Goal: Task Accomplishment & Management: Manage account settings

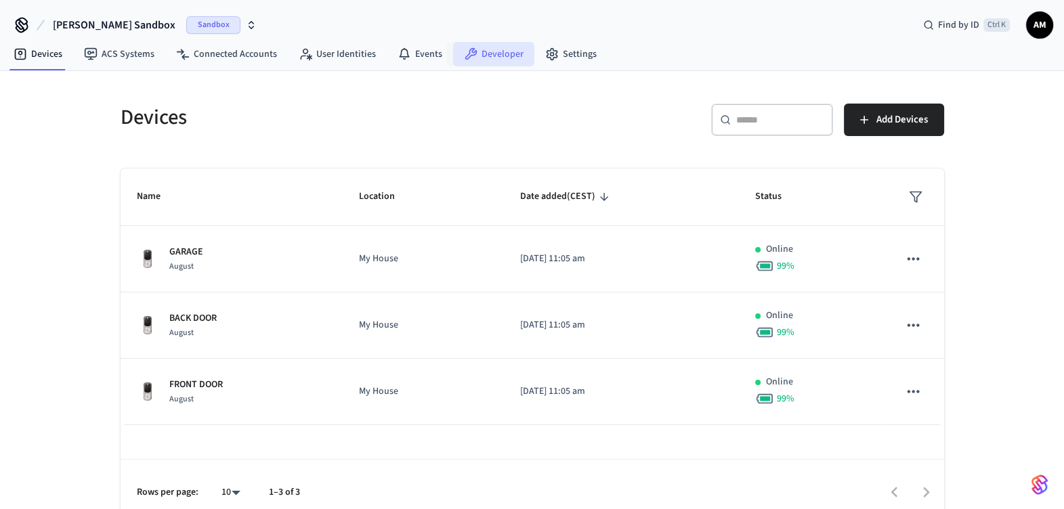
click at [509, 51] on link "Developer" at bounding box center [493, 54] width 81 height 24
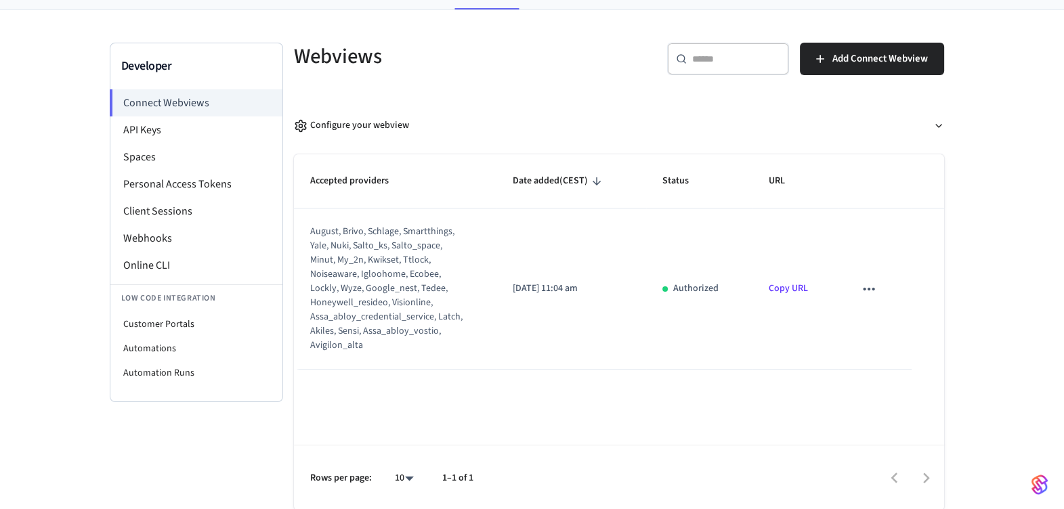
scroll to position [62, 0]
click at [137, 120] on li "API Keys" at bounding box center [196, 129] width 172 height 27
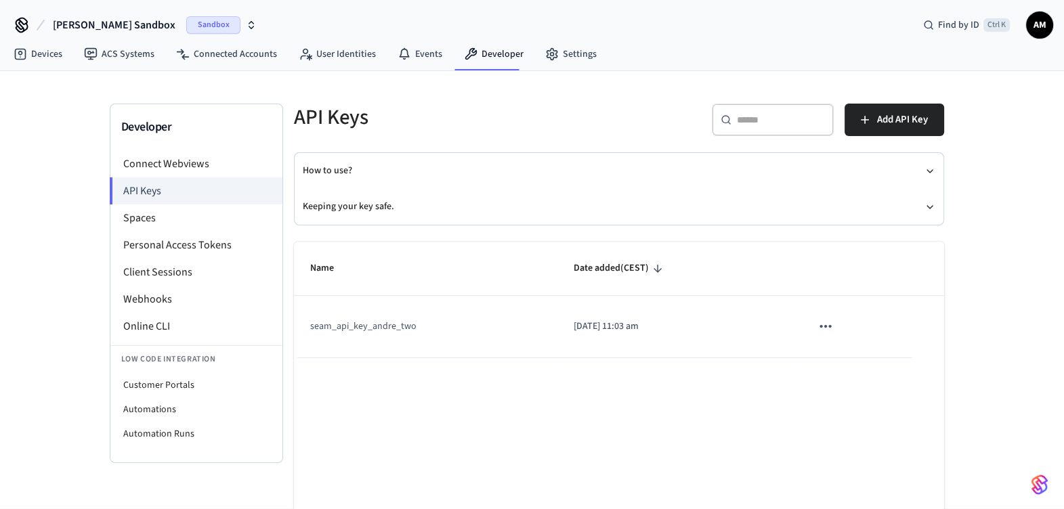
click at [830, 331] on icon "sticky table" at bounding box center [826, 327] width 18 height 18
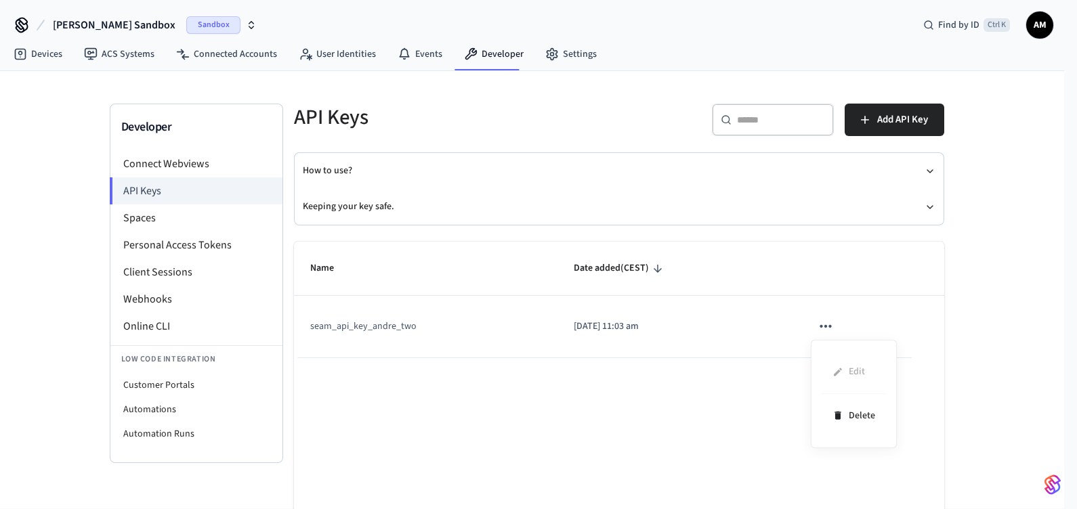
drag, startPoint x: 860, startPoint y: 275, endPoint x: 867, endPoint y: 275, distance: 7.4
click at [861, 275] on div at bounding box center [538, 254] width 1077 height 509
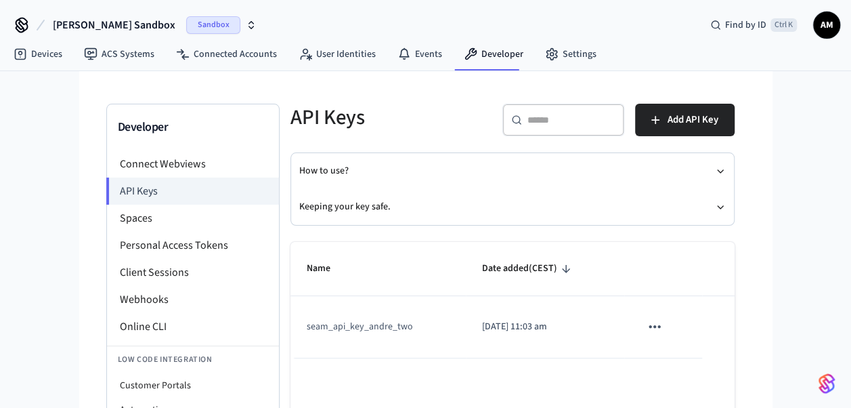
scroll to position [68, 0]
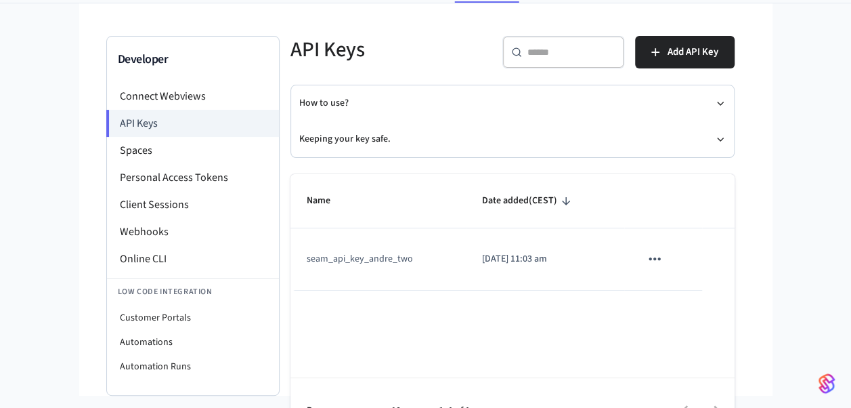
click at [651, 253] on icon "sticky table" at bounding box center [655, 259] width 18 height 18
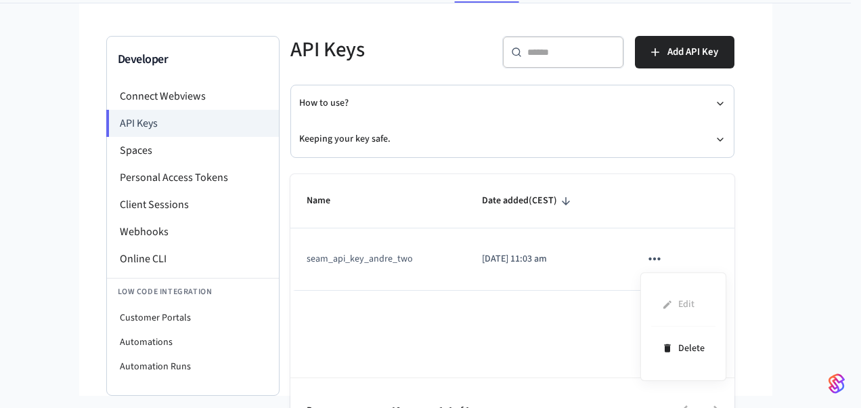
click at [773, 301] on div at bounding box center [430, 204] width 861 height 408
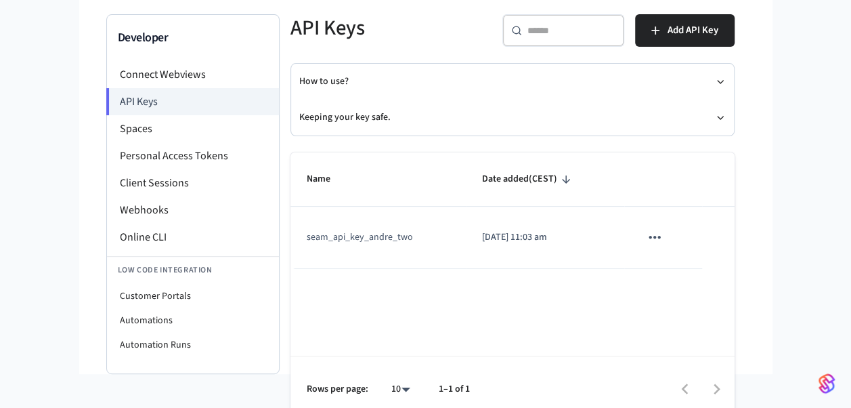
scroll to position [102, 0]
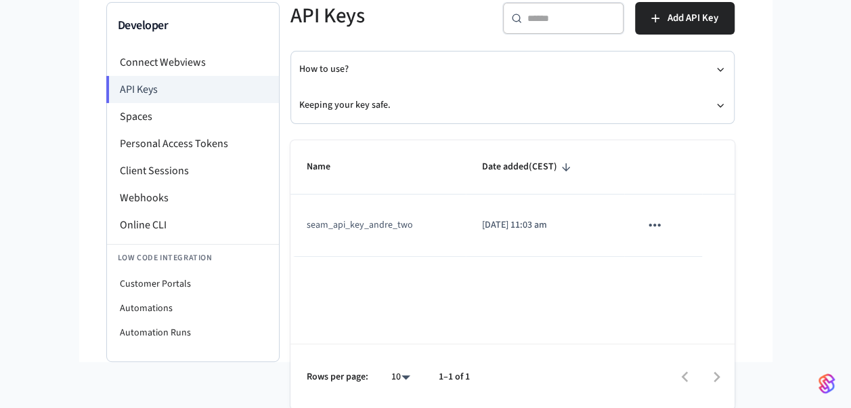
click at [546, 221] on p "[DATE] 11:03 am" at bounding box center [545, 225] width 126 height 14
click at [408, 221] on td "seam_api_key_andre_two" at bounding box center [378, 225] width 176 height 62
drag, startPoint x: 408, startPoint y: 221, endPoint x: 470, endPoint y: 232, distance: 62.6
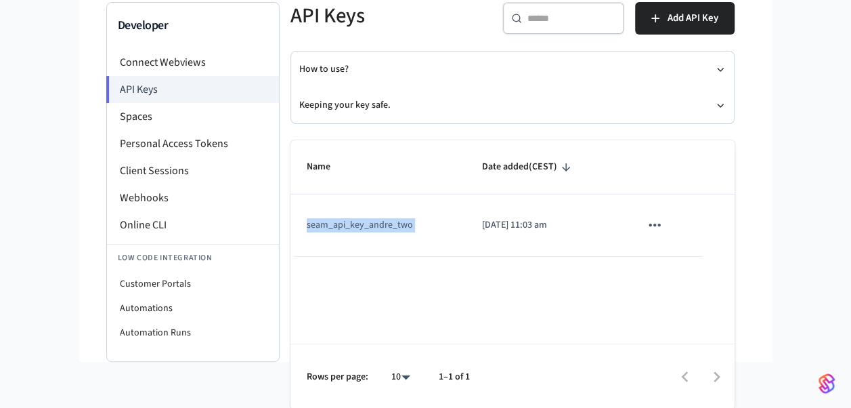
click at [470, 232] on td "[DATE] 11:03 am" at bounding box center [545, 225] width 158 height 62
click at [655, 226] on icon "sticky table" at bounding box center [655, 225] width 18 height 18
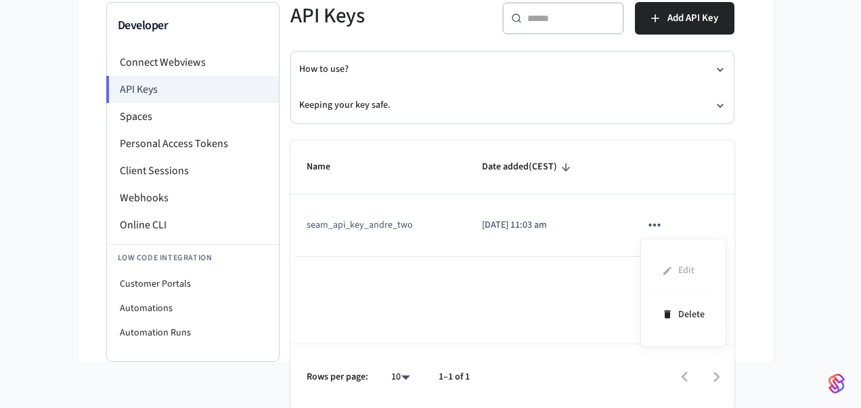
click at [715, 213] on div at bounding box center [430, 204] width 861 height 408
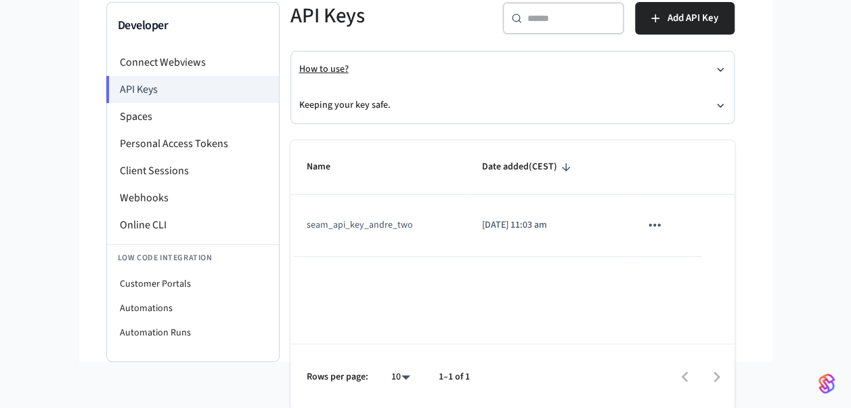
scroll to position [0, 0]
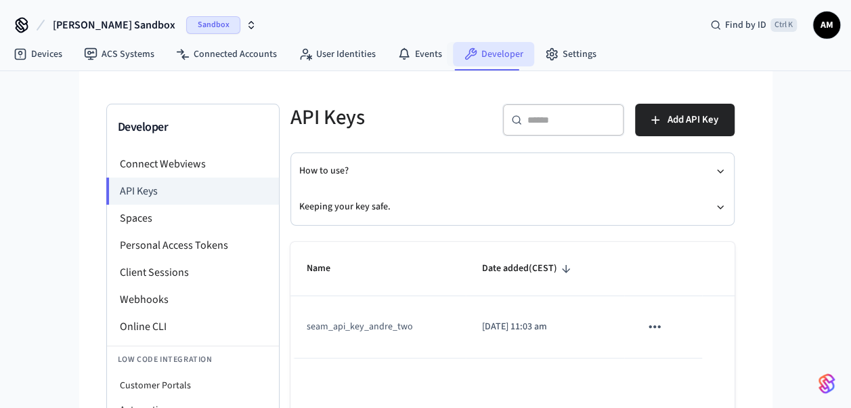
click at [477, 58] on link "Developer" at bounding box center [493, 54] width 81 height 24
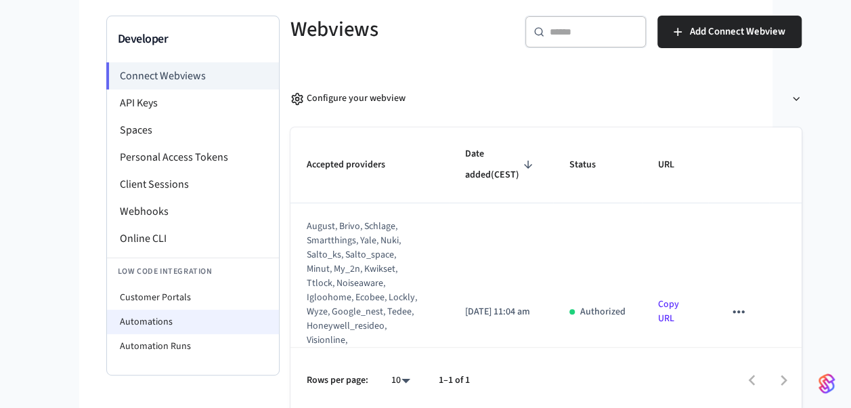
scroll to position [92, 0]
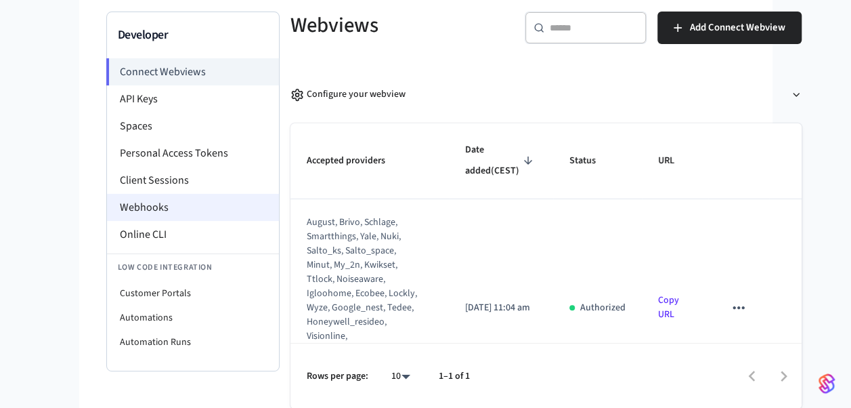
click at [196, 201] on li "Webhooks" at bounding box center [193, 207] width 172 height 27
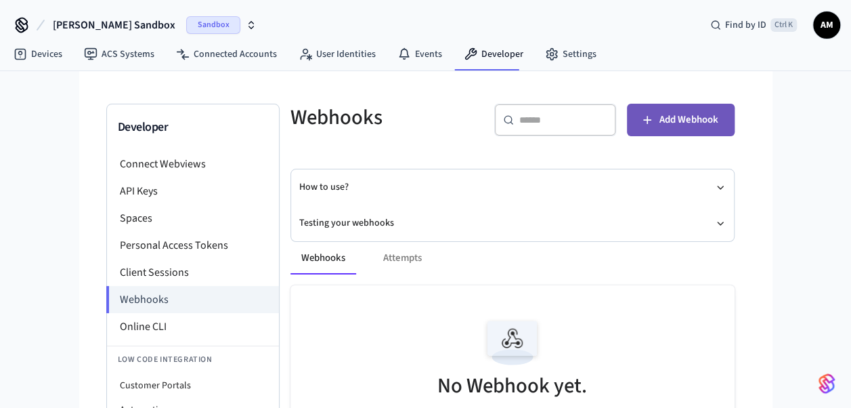
click at [685, 115] on span "Add Webhook" at bounding box center [688, 120] width 59 height 18
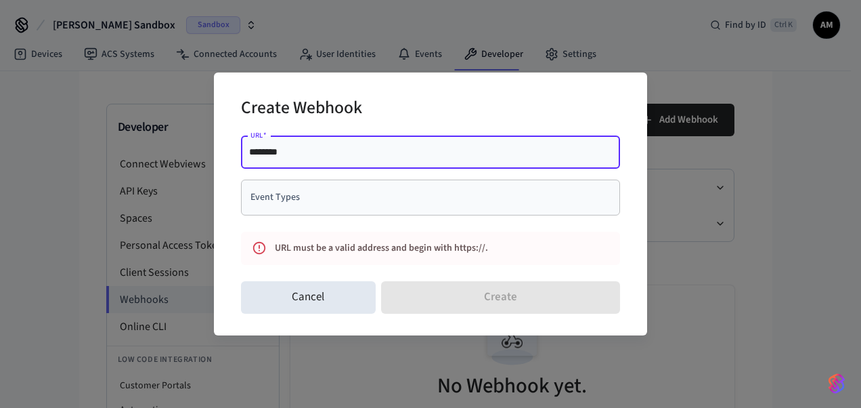
paste input "**********"
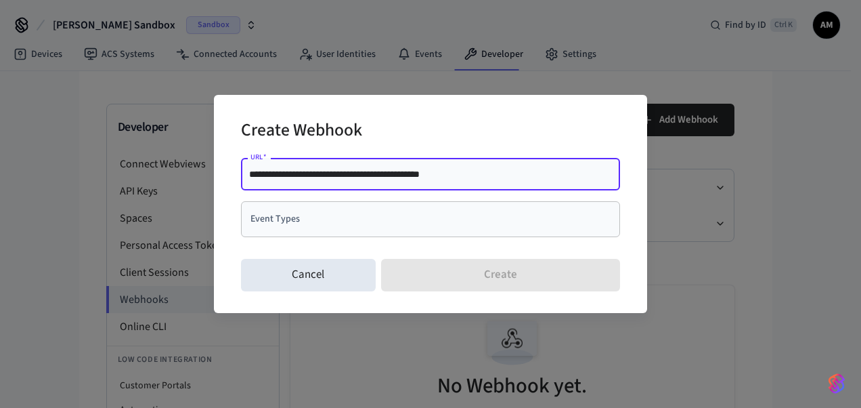
type input "**********"
click at [346, 219] on input "Event Types" at bounding box center [420, 219] width 347 height 24
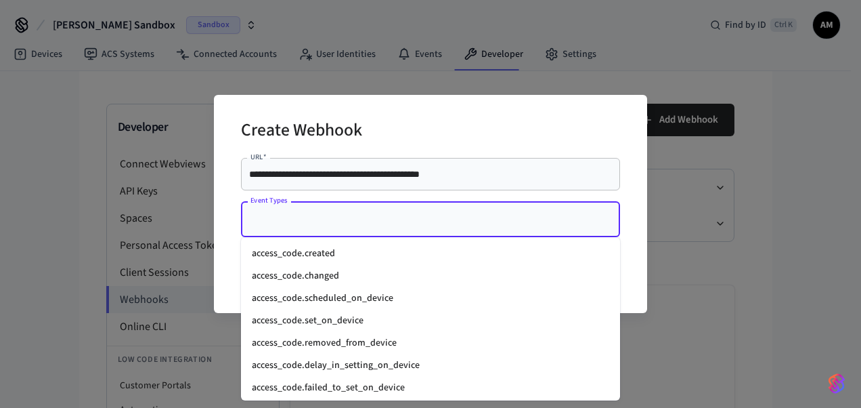
type input "*"
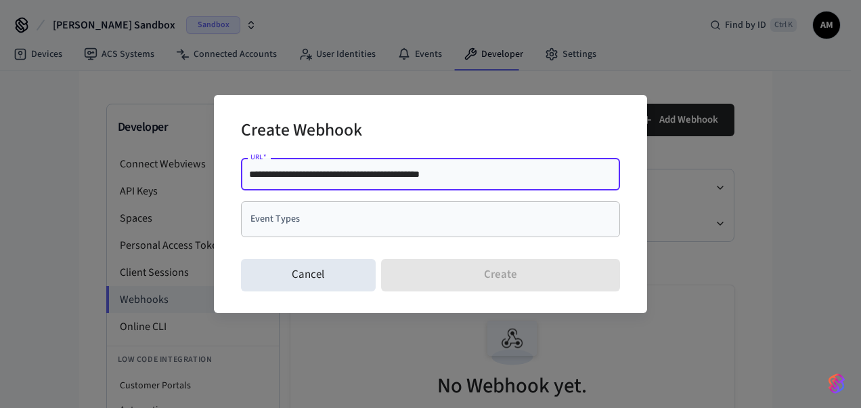
click at [465, 177] on input "**********" at bounding box center [430, 174] width 363 height 14
click at [508, 172] on input "**********" at bounding box center [430, 174] width 363 height 14
type input "**********"
click at [414, 207] on input "Event Types" at bounding box center [420, 219] width 347 height 24
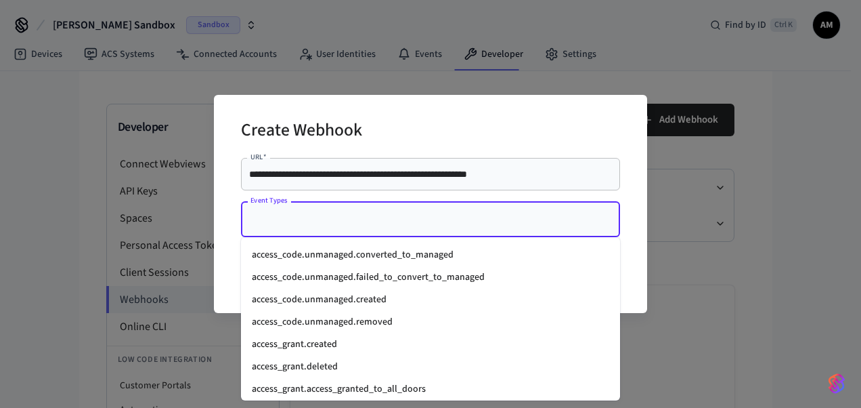
scroll to position [271, 0]
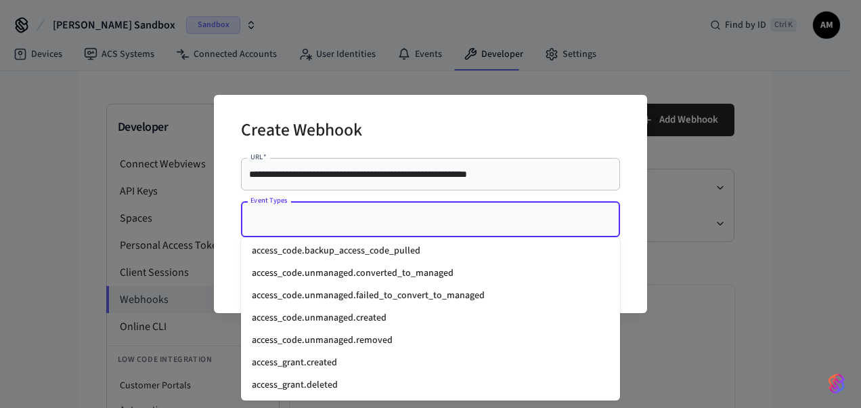
click at [394, 325] on li "access_code.unmanaged.created" at bounding box center [430, 318] width 379 height 22
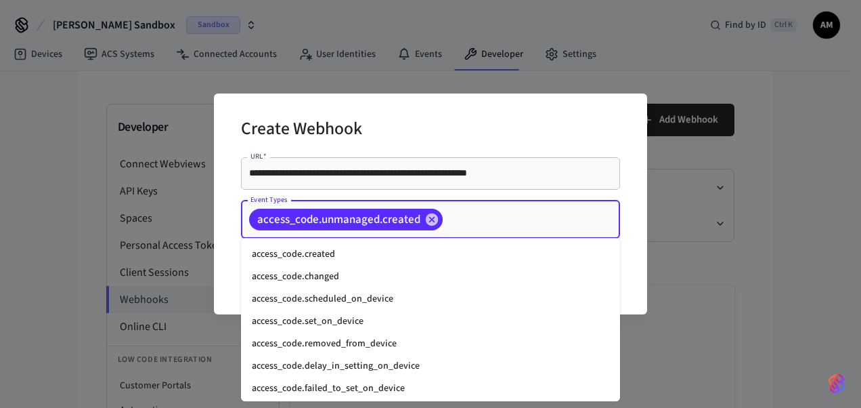
click at [503, 219] on input "Event Types" at bounding box center [510, 219] width 131 height 24
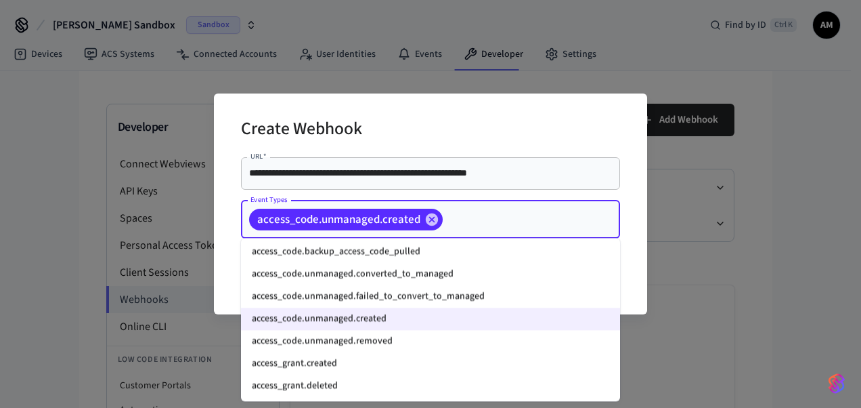
click at [557, 209] on input "Event Types" at bounding box center [510, 219] width 131 height 24
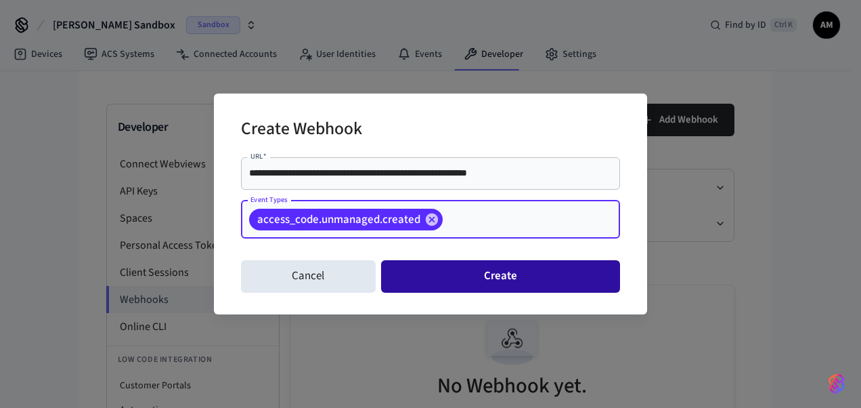
click at [523, 269] on button "Create" at bounding box center [500, 276] width 239 height 32
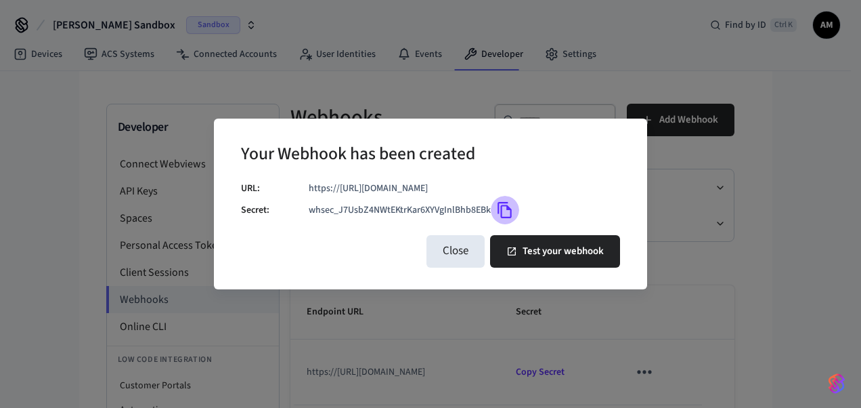
click at [504, 210] on icon "Copy" at bounding box center [505, 210] width 18 height 18
drag, startPoint x: 309, startPoint y: 211, endPoint x: 496, endPoint y: 207, distance: 187.6
click at [496, 207] on div "whsec_J7UsbZ4NWtEKtrKar6XYVgInlBhb8EBk" at bounding box center [464, 210] width 311 height 28
drag, startPoint x: 496, startPoint y: 207, endPoint x: 544, endPoint y: 211, distance: 48.2
click at [544, 211] on div "whsec_J7UsbZ4NWtEKtrKar6XYVgInlBhb8EBk" at bounding box center [464, 210] width 311 height 28
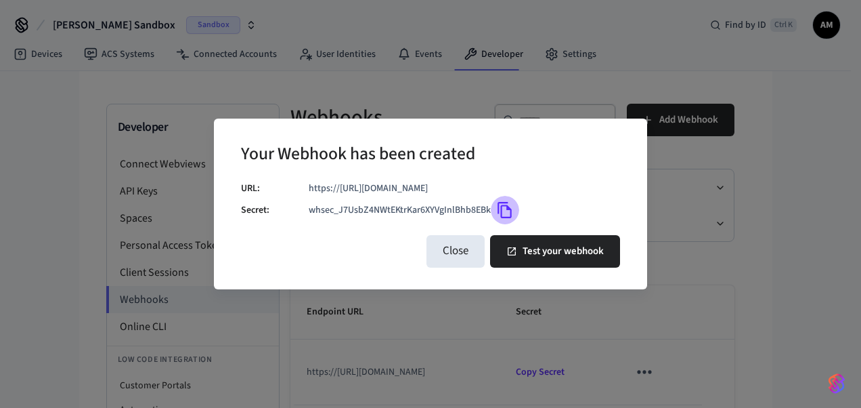
click at [505, 213] on icon "Copy" at bounding box center [505, 210] width 18 height 18
drag, startPoint x: 307, startPoint y: 186, endPoint x: 588, endPoint y: 185, distance: 281.0
click at [588, 185] on div "URL: https://[URL][DOMAIN_NAME] Secret: whsec_J7UsbZ4NWtEKtrKar6XYVgInlBhb8EBk" at bounding box center [430, 202] width 379 height 43
copy div "https://[URL][DOMAIN_NAME]"
click at [603, 207] on div "whsec_J7UsbZ4NWtEKtrKar6XYVgInlBhb8EBk" at bounding box center [464, 210] width 311 height 28
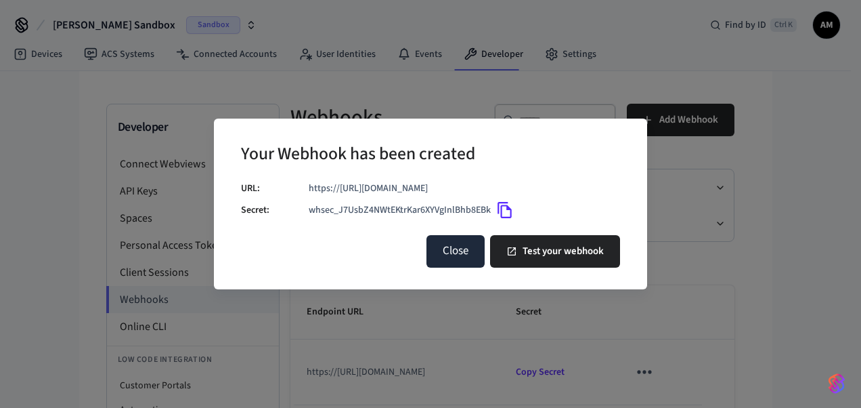
click at [479, 256] on button "Close" at bounding box center [456, 251] width 58 height 32
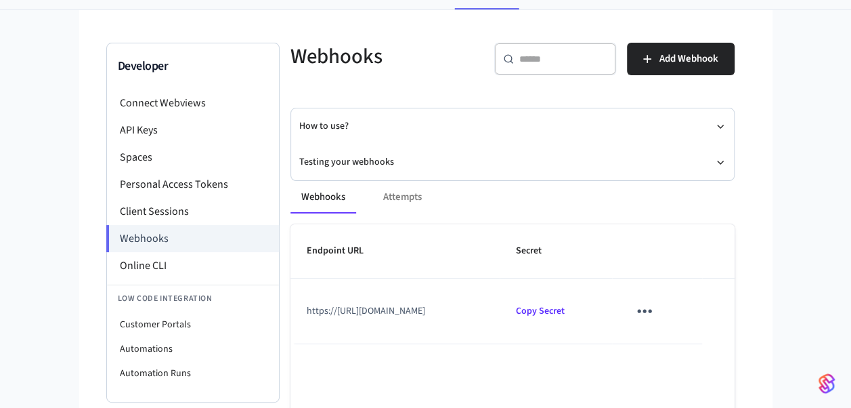
scroll to position [0, 0]
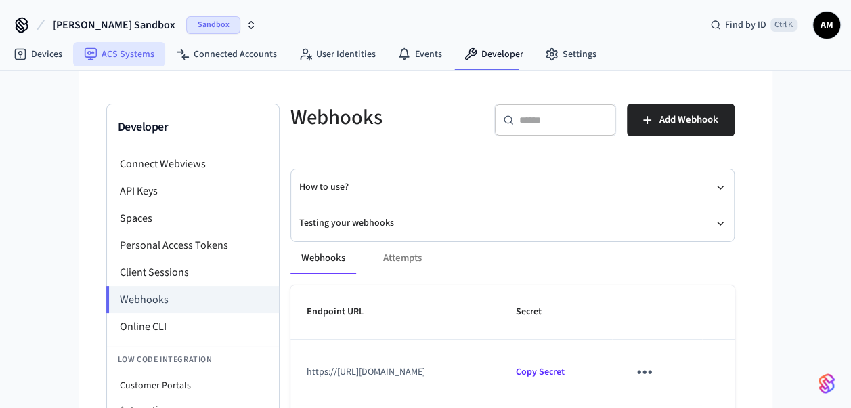
click at [114, 46] on link "ACS Systems" at bounding box center [119, 54] width 92 height 24
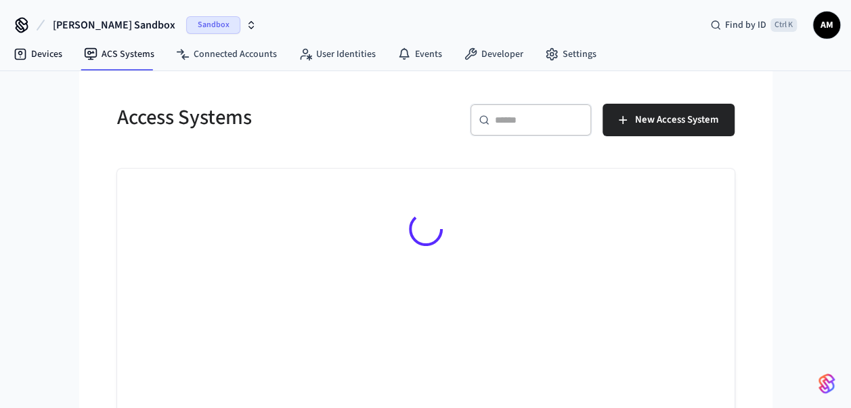
click at [41, 57] on link "Devices" at bounding box center [38, 54] width 70 height 24
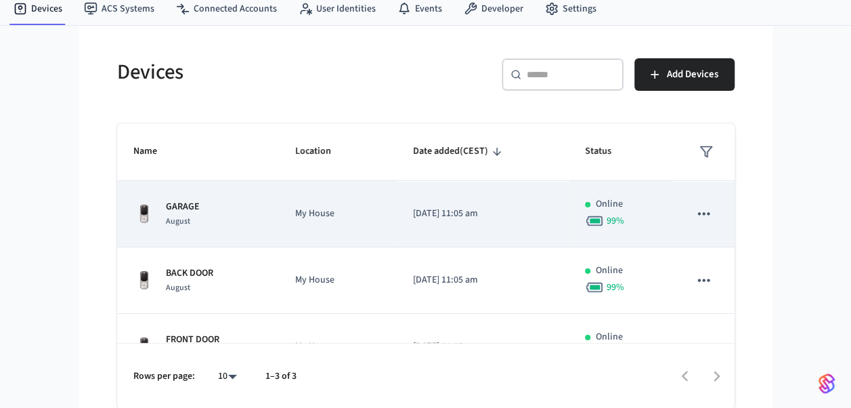
click at [302, 225] on td "My House" at bounding box center [338, 214] width 118 height 66
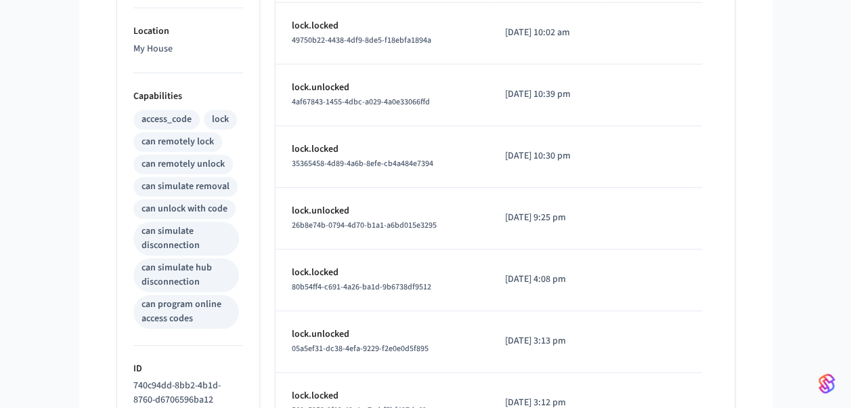
scroll to position [609, 0]
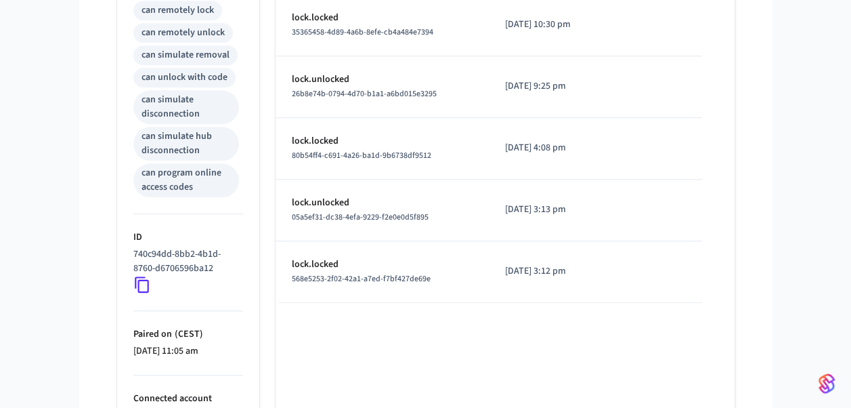
click at [142, 283] on icon at bounding box center [142, 285] width 18 height 18
click at [143, 284] on icon at bounding box center [142, 285] width 18 height 18
click at [146, 284] on icon at bounding box center [142, 285] width 18 height 18
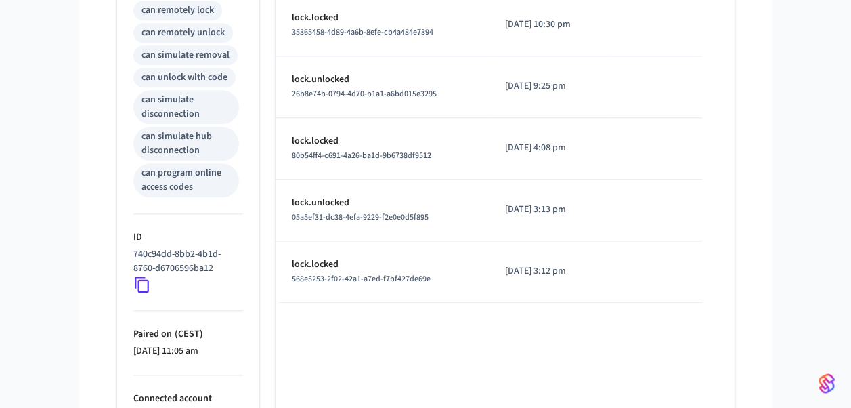
click at [146, 284] on icon at bounding box center [142, 285] width 18 height 18
click at [135, 287] on icon at bounding box center [142, 285] width 18 height 18
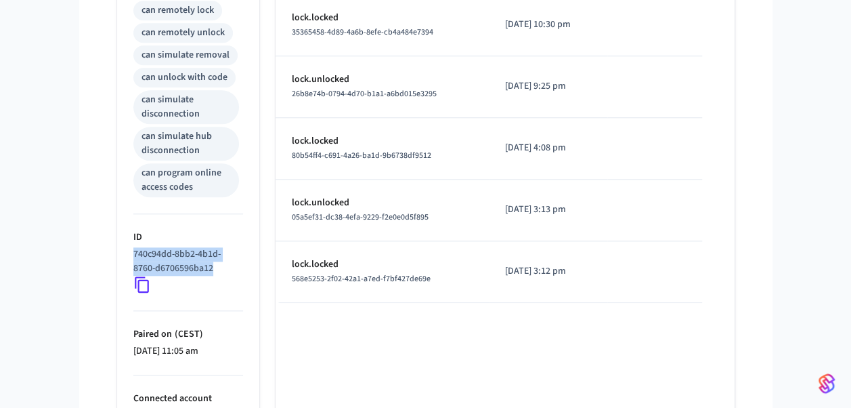
drag, startPoint x: 133, startPoint y: 251, endPoint x: 215, endPoint y: 265, distance: 83.3
click at [215, 265] on p "740c94dd-8bb2-4b1d-8760-d6706596ba12" at bounding box center [185, 261] width 104 height 28
drag, startPoint x: 215, startPoint y: 265, endPoint x: 196, endPoint y: 256, distance: 21.2
copy p "740c94dd-8bb2-4b1d-8760-d6706596ba12"
click at [373, 335] on div "Type Time Details lock.unlocked f40de3f4-1c0d-4d2a-bb2f-8fbd57f85b42 [DATE] 3:3…" at bounding box center [505, 68] width 459 height 873
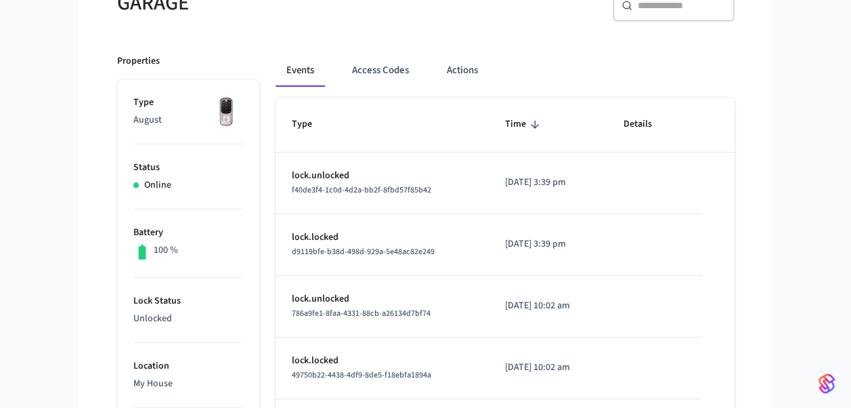
scroll to position [68, 0]
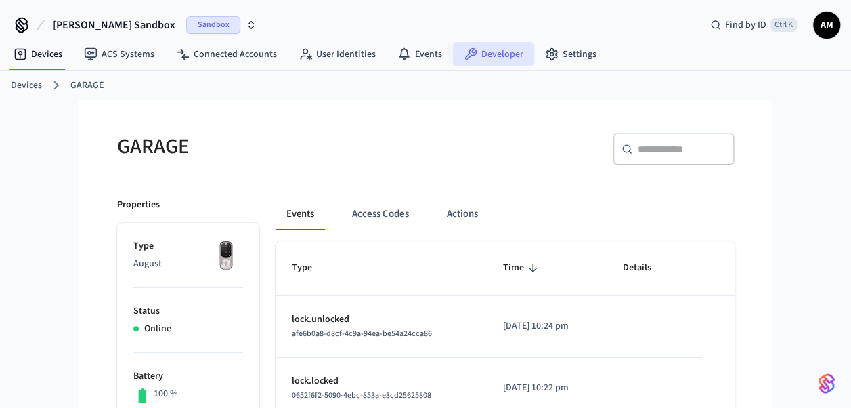
click at [490, 58] on link "Developer" at bounding box center [493, 54] width 81 height 24
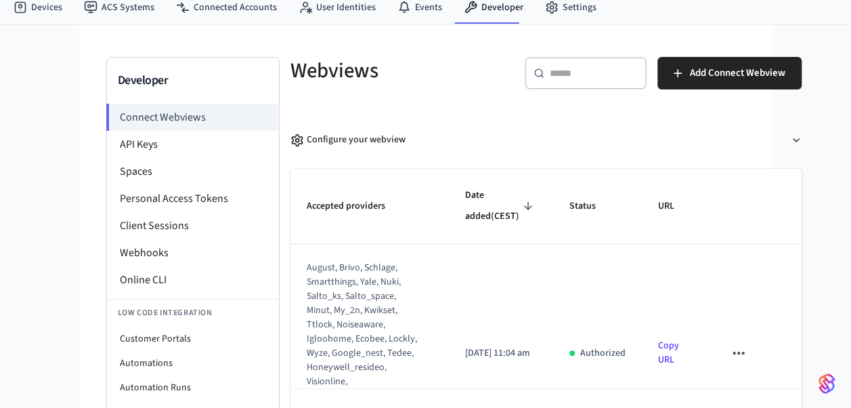
scroll to position [68, 0]
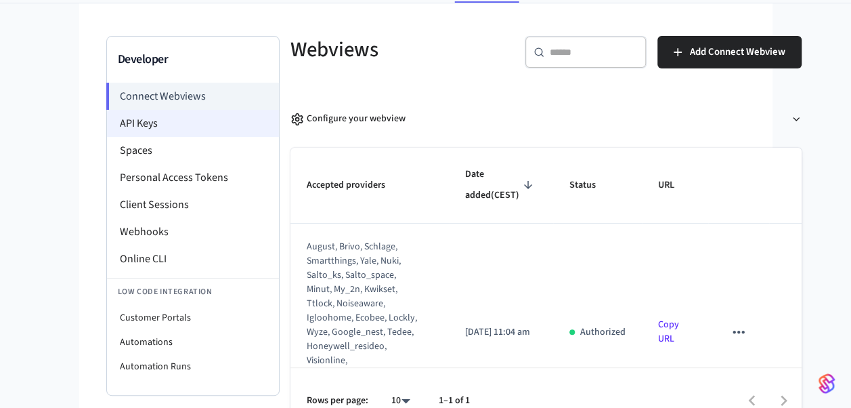
click at [172, 112] on li "API Keys" at bounding box center [193, 123] width 172 height 27
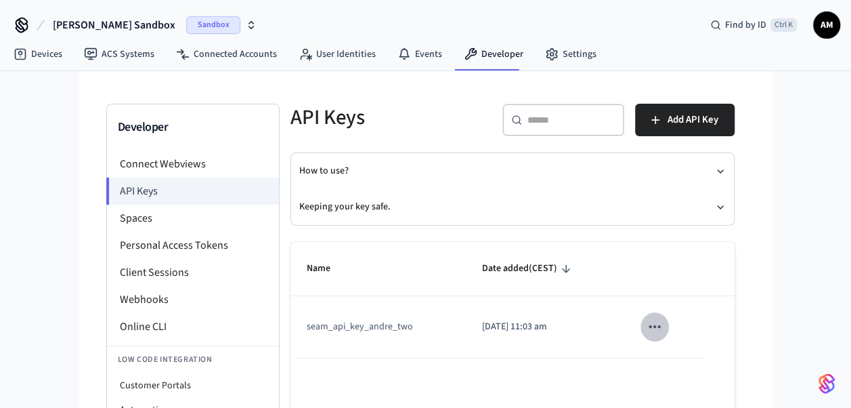
click at [666, 330] on button "sticky table" at bounding box center [654, 326] width 28 height 28
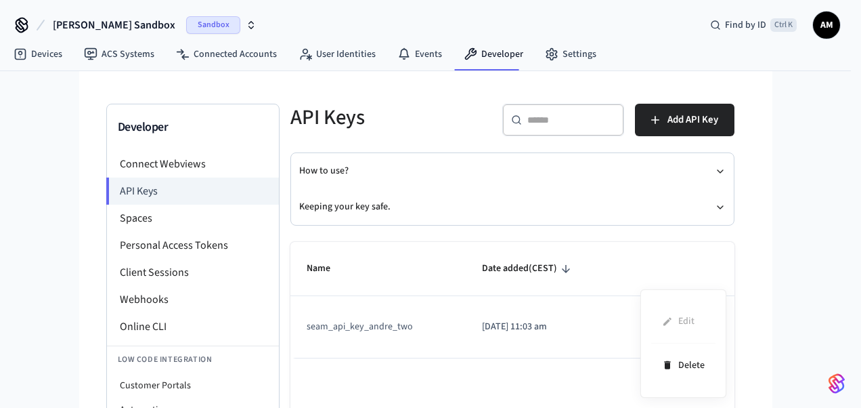
click at [592, 349] on div at bounding box center [430, 204] width 861 height 408
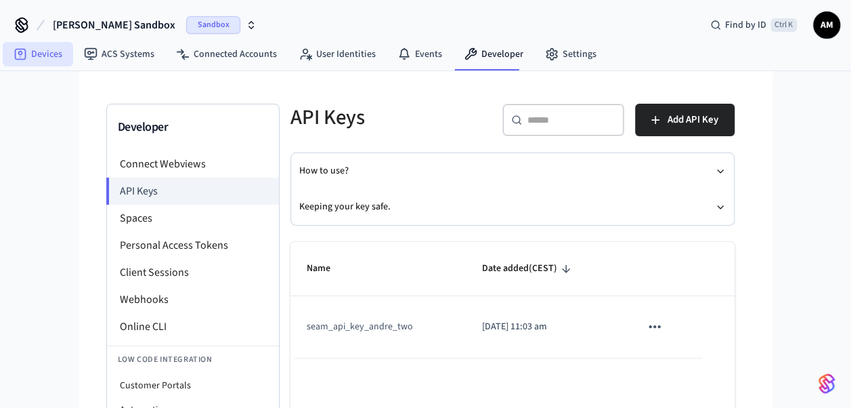
click at [32, 56] on link "Devices" at bounding box center [38, 54] width 70 height 24
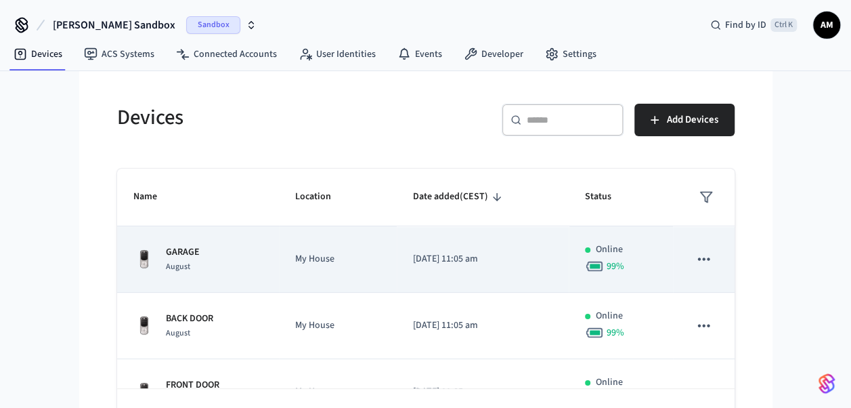
click at [245, 248] on div "GARAGE August" at bounding box center [198, 259] width 130 height 28
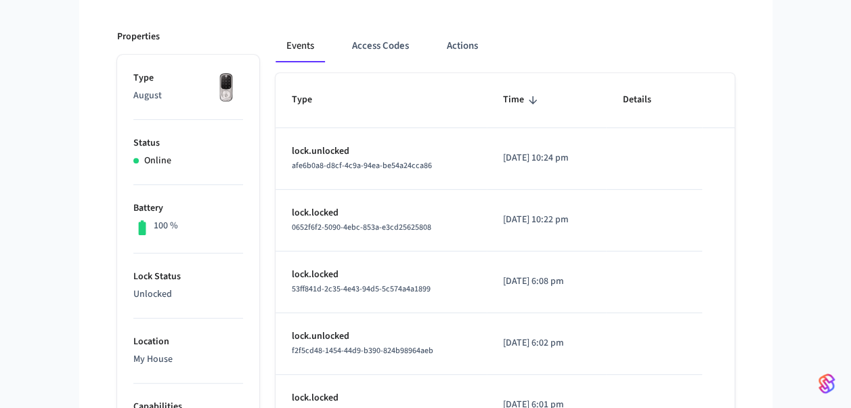
scroll to position [26, 0]
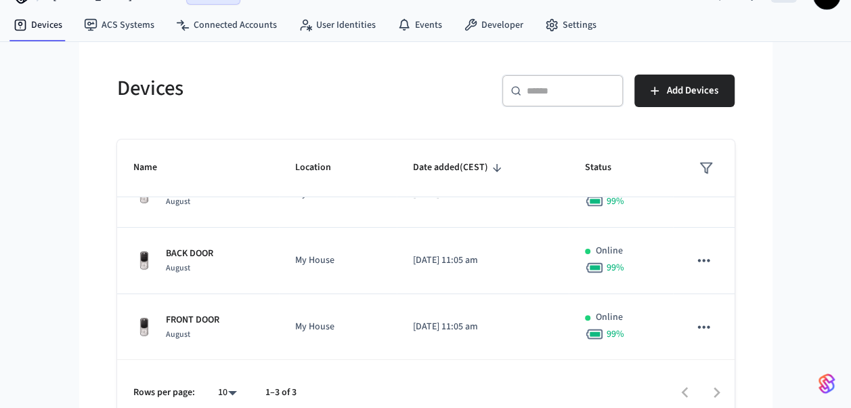
scroll to position [45, 0]
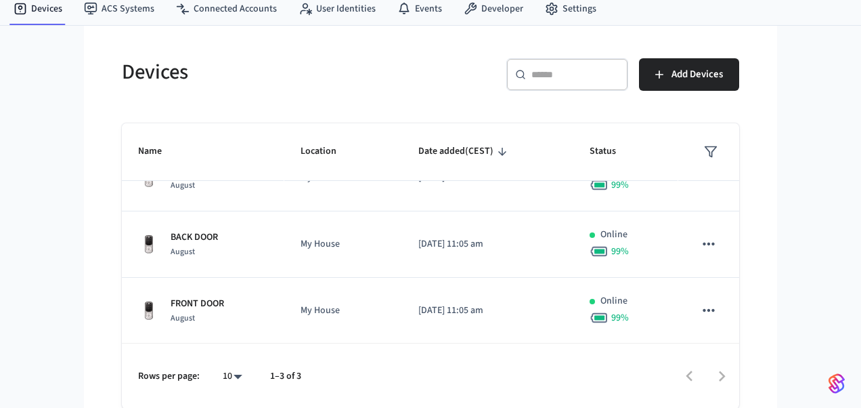
click at [229, 374] on body "Andre Keith's Sandbox Sandbox Find by ID Ctrl K AM Devices ACS Systems Connecte…" at bounding box center [430, 182] width 861 height 454
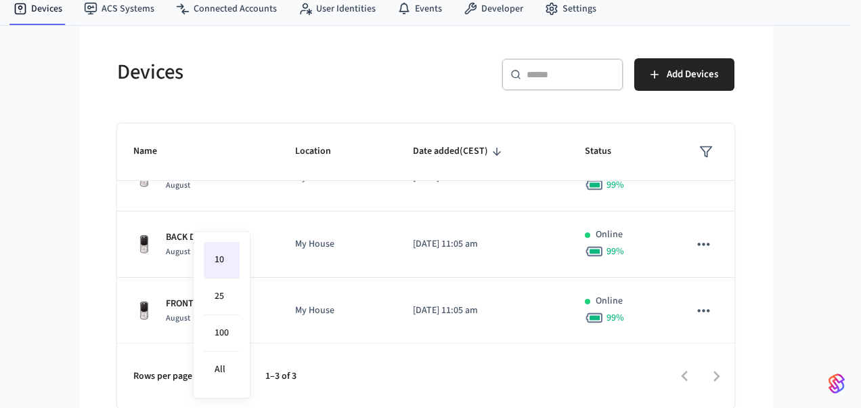
click at [229, 374] on li "All" at bounding box center [222, 369] width 36 height 36
type input "**"
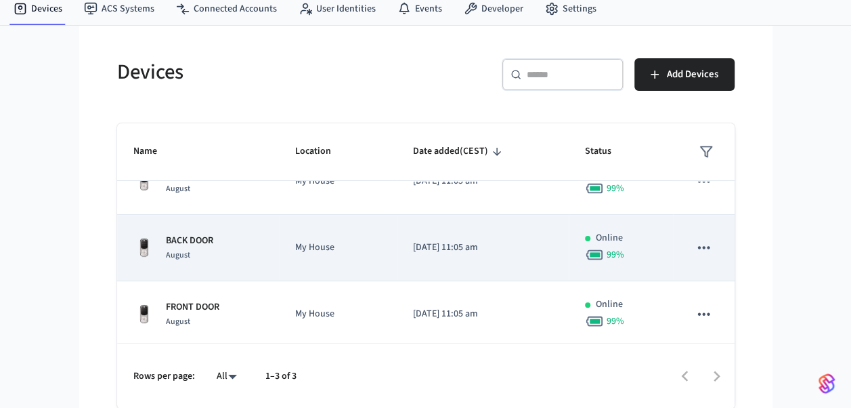
scroll to position [36, 0]
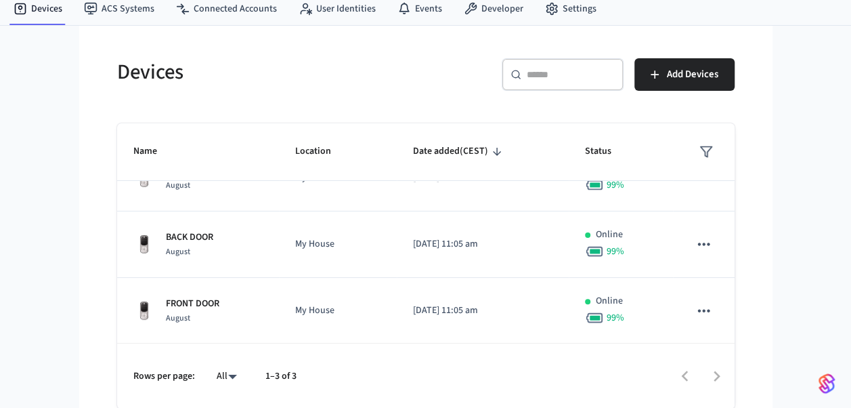
click at [715, 376] on div at bounding box center [521, 376] width 423 height 32
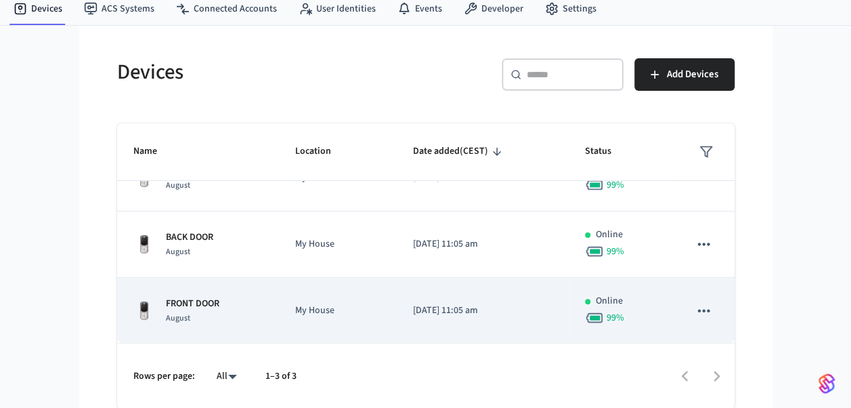
click at [234, 322] on div "FRONT DOOR August" at bounding box center [198, 311] width 130 height 28
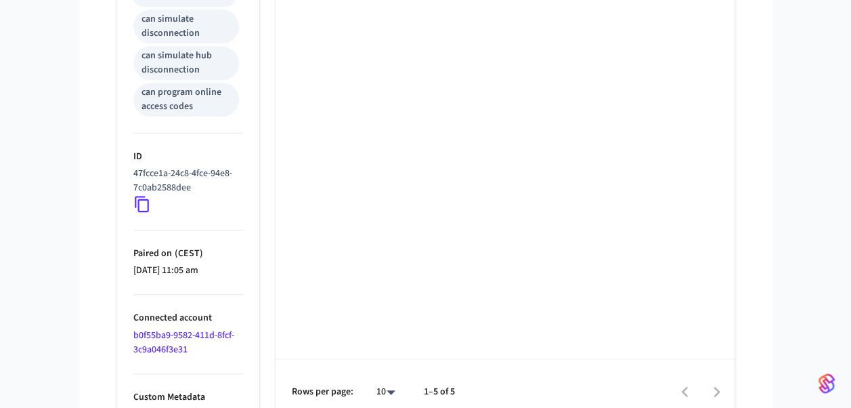
scroll to position [703, 0]
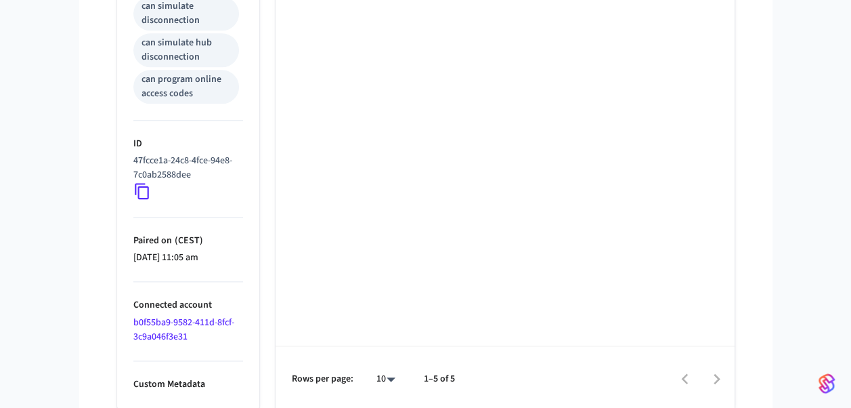
click at [136, 192] on icon at bounding box center [142, 191] width 18 height 18
drag, startPoint x: 133, startPoint y: 156, endPoint x: 204, endPoint y: 181, distance: 76.0
click at [204, 181] on div "47fcce1a-24c8-4fce-94e8-7c0ab2588dee" at bounding box center [188, 177] width 110 height 46
drag, startPoint x: 204, startPoint y: 181, endPoint x: 225, endPoint y: 181, distance: 20.3
click at [225, 181] on div "47fcce1a-24c8-4fce-94e8-7c0ab2588dee" at bounding box center [188, 177] width 110 height 46
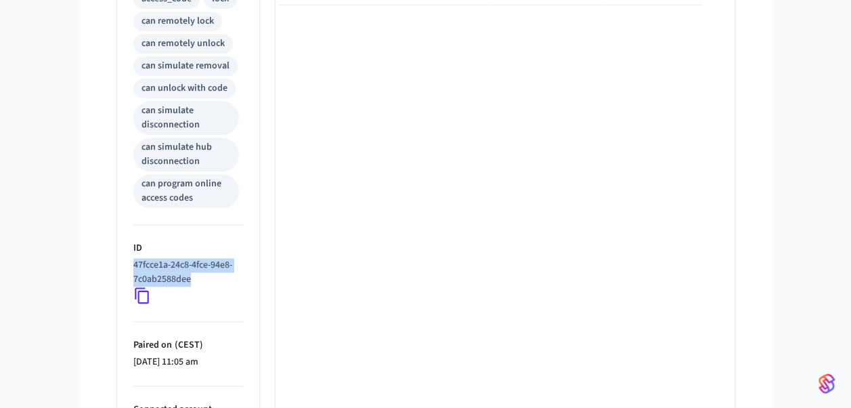
scroll to position [609, 0]
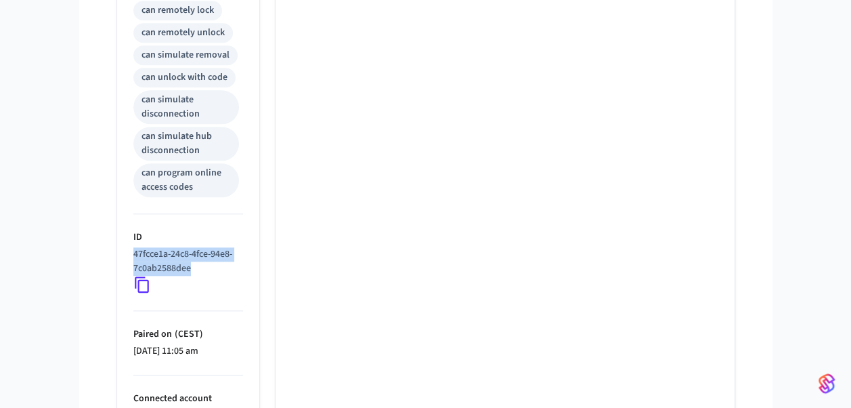
click at [194, 278] on div "47fcce1a-24c8-4fce-94e8-7c0ab2588dee" at bounding box center [188, 270] width 110 height 46
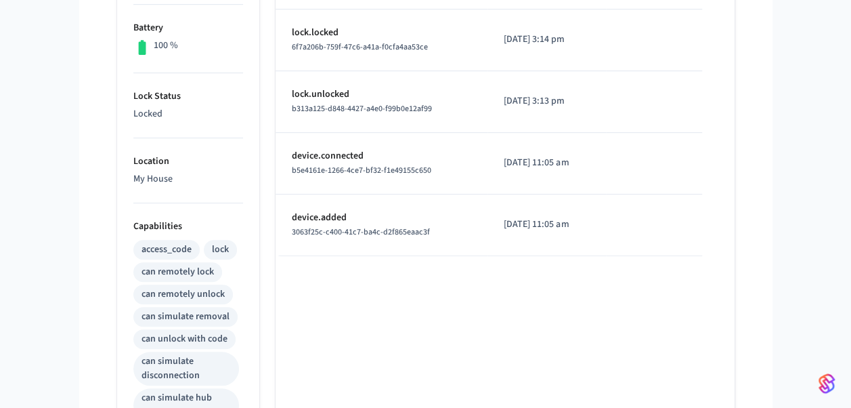
scroll to position [339, 0]
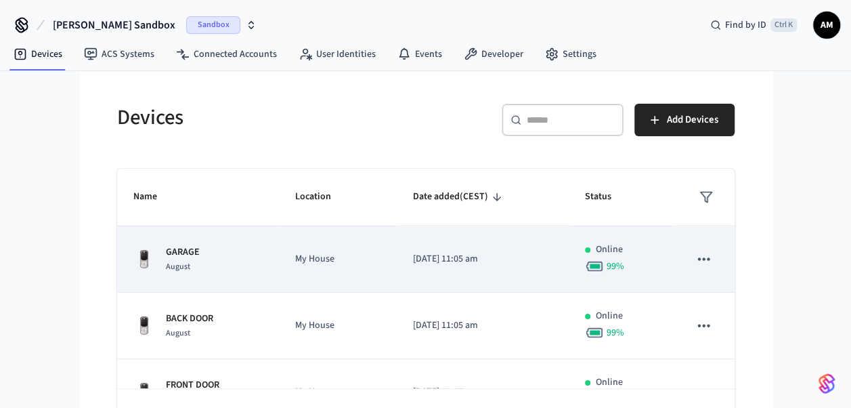
click at [233, 255] on div "GARAGE August" at bounding box center [198, 259] width 130 height 28
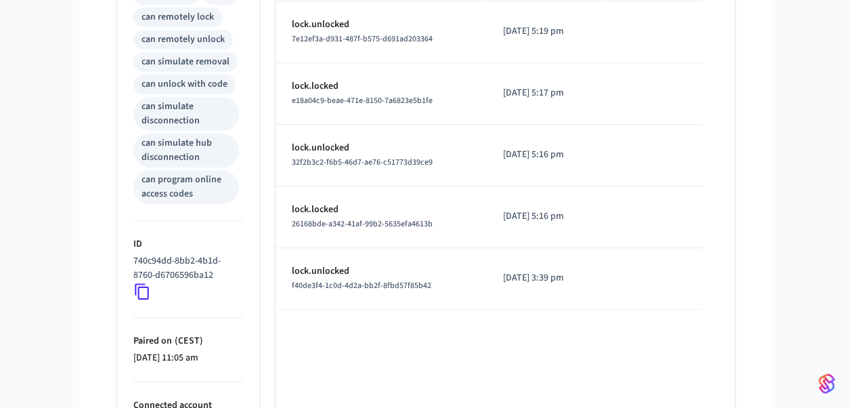
scroll to position [703, 0]
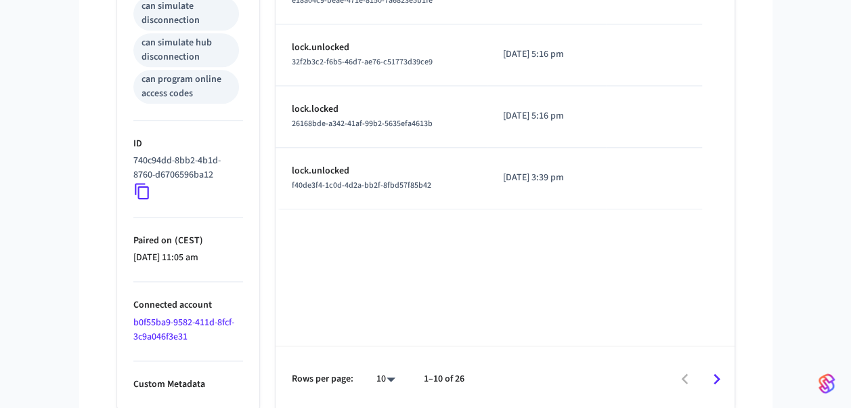
click at [180, 317] on link "b0f55ba9-9582-411d-8fcf-3c9a046f3e31" at bounding box center [183, 330] width 101 height 28
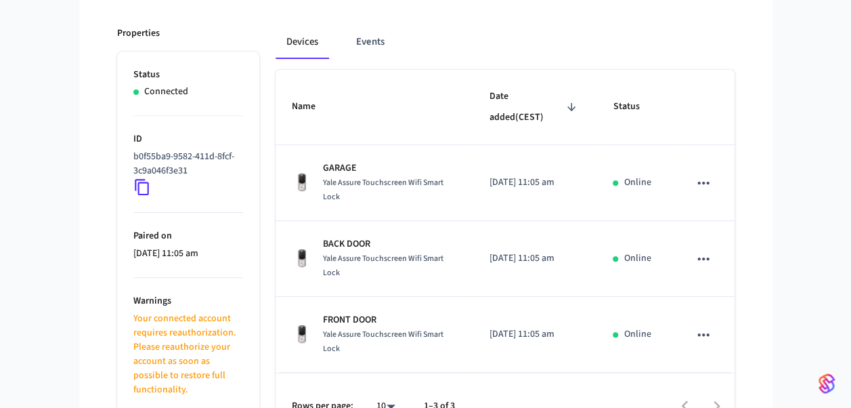
scroll to position [213, 0]
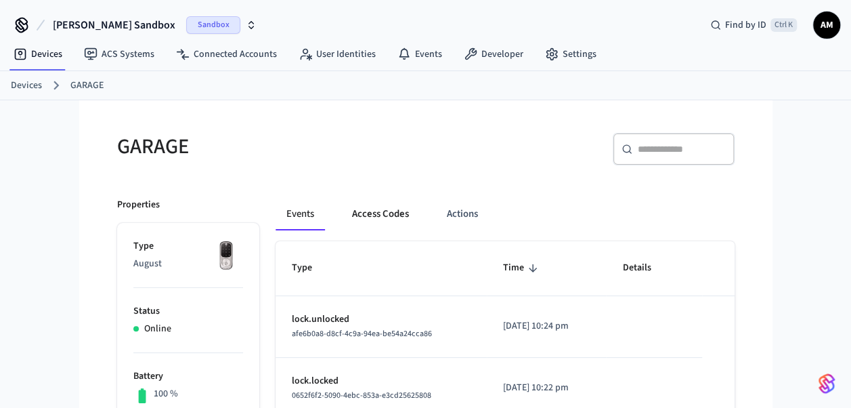
click at [394, 208] on button "Access Codes" at bounding box center [380, 214] width 79 height 32
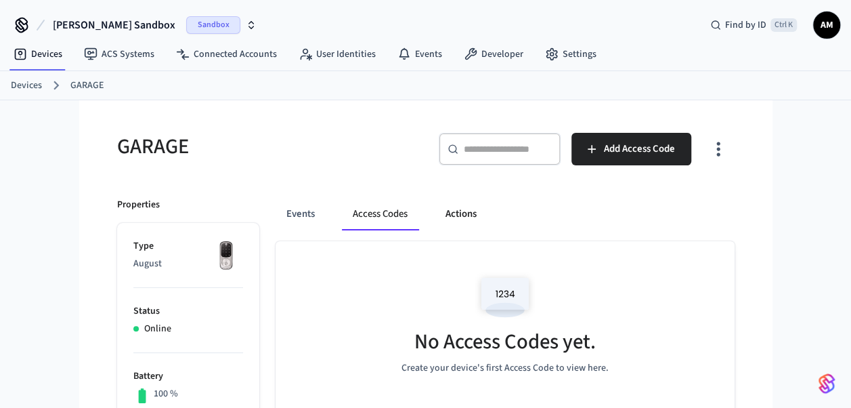
click at [448, 212] on button "Actions" at bounding box center [461, 214] width 53 height 32
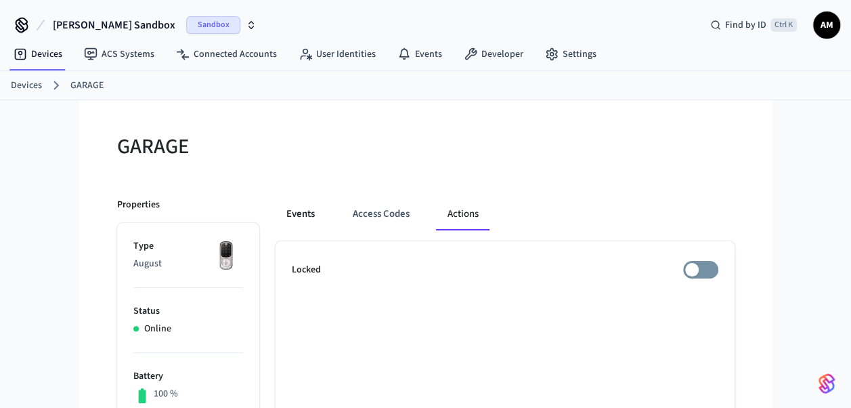
click at [307, 213] on button "Events" at bounding box center [301, 214] width 50 height 32
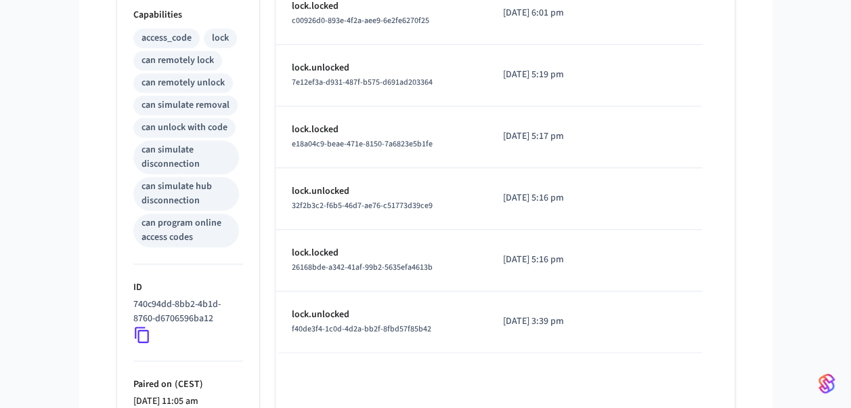
scroll to position [677, 0]
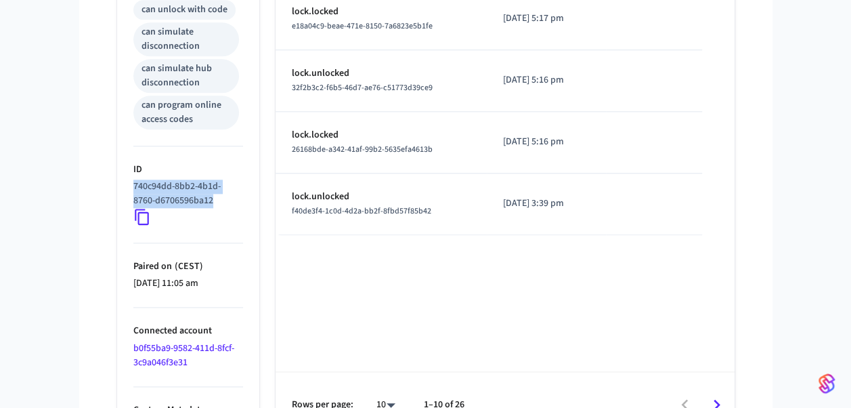
drag, startPoint x: 133, startPoint y: 181, endPoint x: 227, endPoint y: 193, distance: 94.9
click at [227, 193] on p "740c94dd-8bb2-4b1d-8760-d6706596ba12" at bounding box center [185, 193] width 104 height 28
drag, startPoint x: 227, startPoint y: 193, endPoint x: 215, endPoint y: 237, distance: 45.7
click at [215, 237] on li "ID 740c94dd-8bb2-4b1d-8760-d6706596ba12" at bounding box center [188, 194] width 110 height 97
click at [421, 270] on div "Type Time Details lock.unlocked afe6b0a8-d8cf-4c9a-94ea-be54a24cca86 2025/08/11…" at bounding box center [505, 0] width 459 height 873
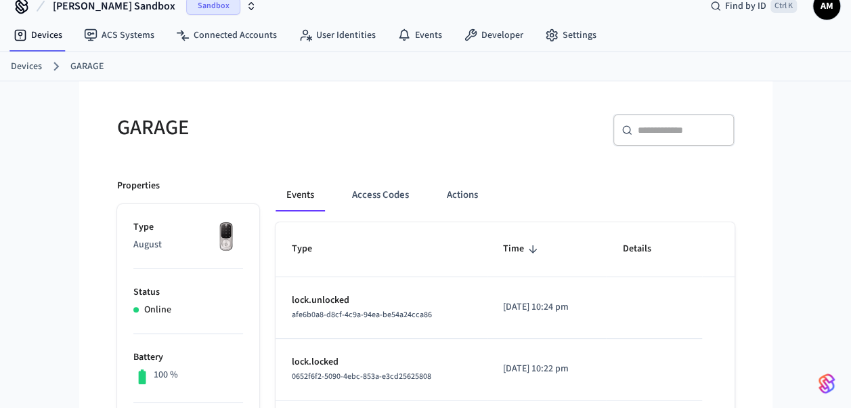
scroll to position [0, 0]
